Goal: Book appointment/travel/reservation

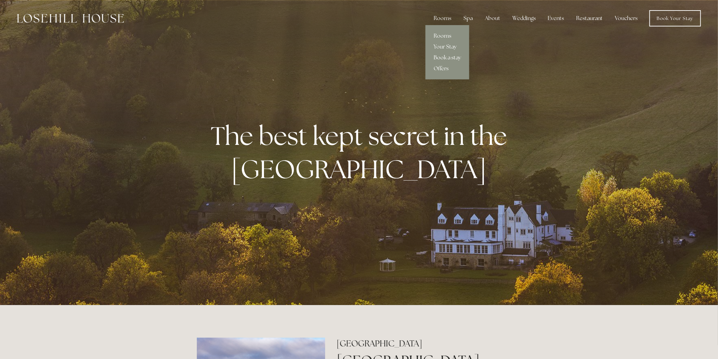
click at [444, 58] on link "Book a stay" at bounding box center [448, 57] width 44 height 11
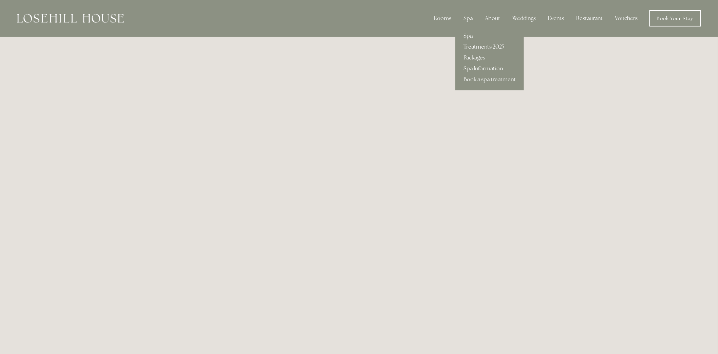
click at [494, 45] on link "Treatments 2025" at bounding box center [490, 46] width 69 height 11
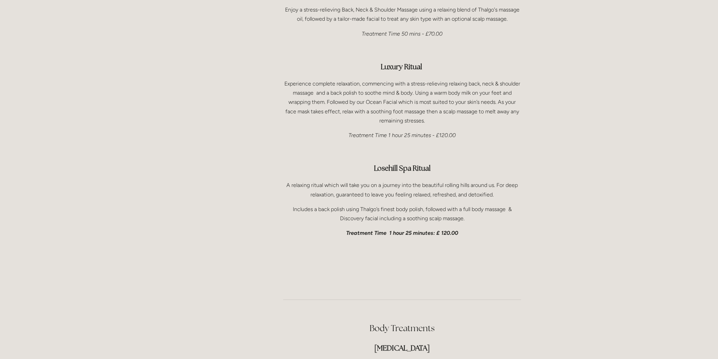
scroll to position [1056, 0]
